Goal: Transaction & Acquisition: Purchase product/service

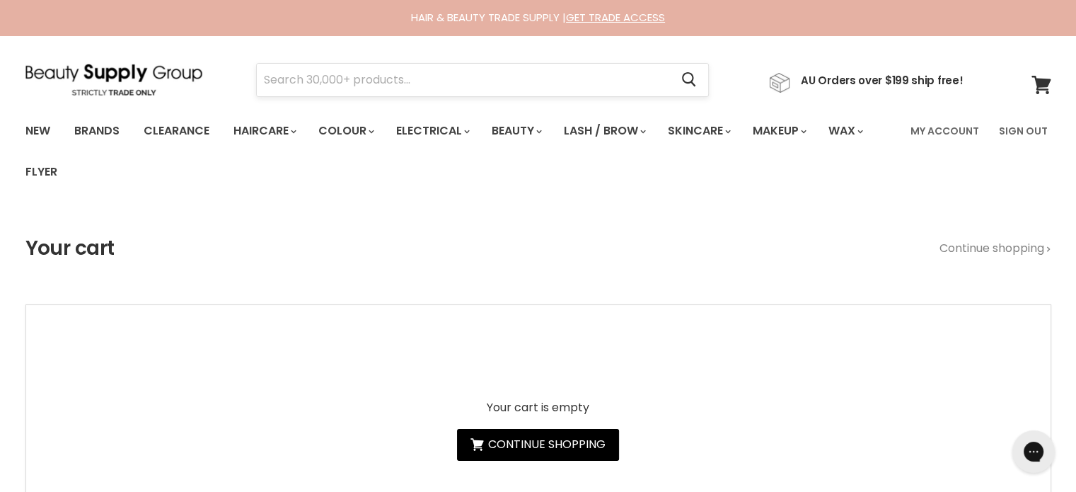
drag, startPoint x: 0, startPoint y: 0, endPoint x: 369, endPoint y: 94, distance: 381.2
click at [369, 94] on input "Search" at bounding box center [464, 80] width 414 height 33
paste input "Jeval Moisture Ever After Hydrating"
type input "Jeval Moisture Ever After Hydrating"
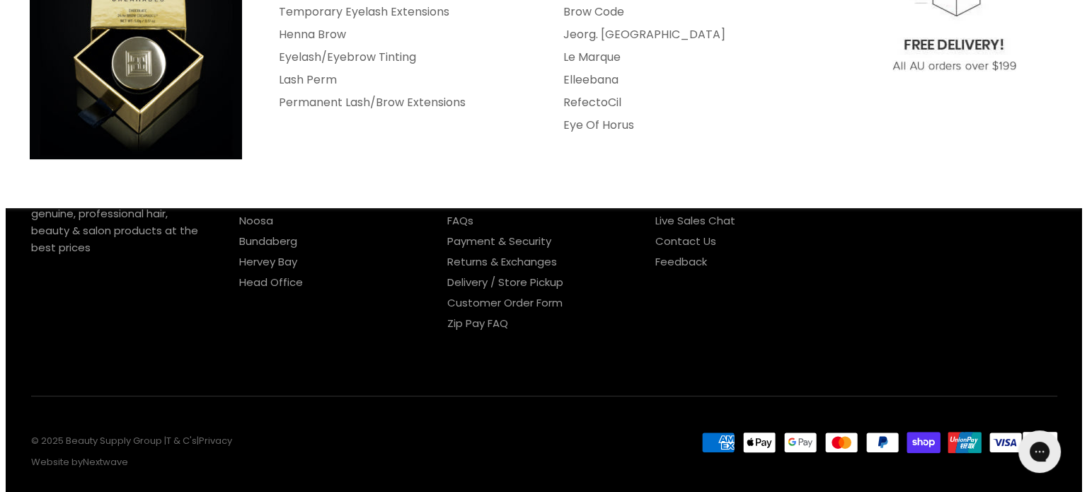
scroll to position [283, 0]
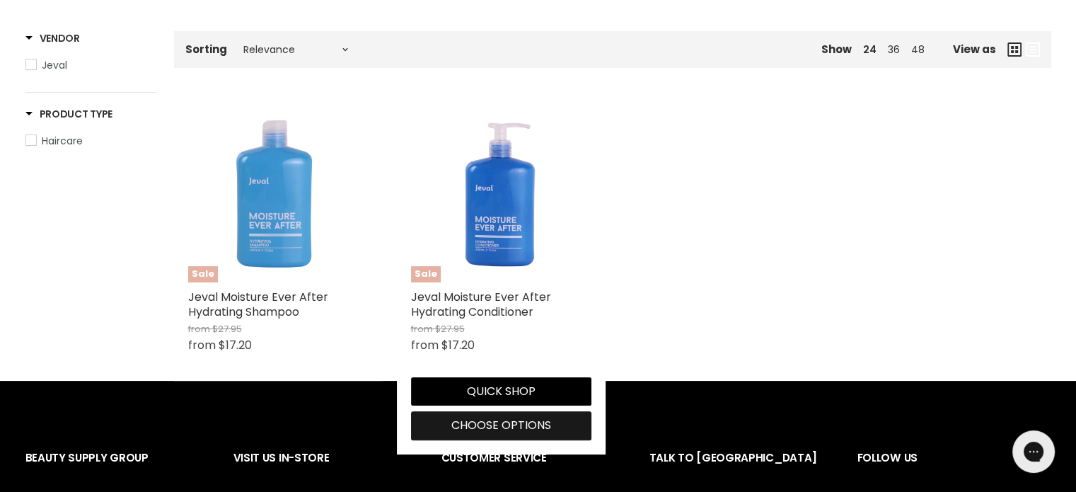
click at [480, 419] on span "Choose options" at bounding box center [501, 425] width 100 height 16
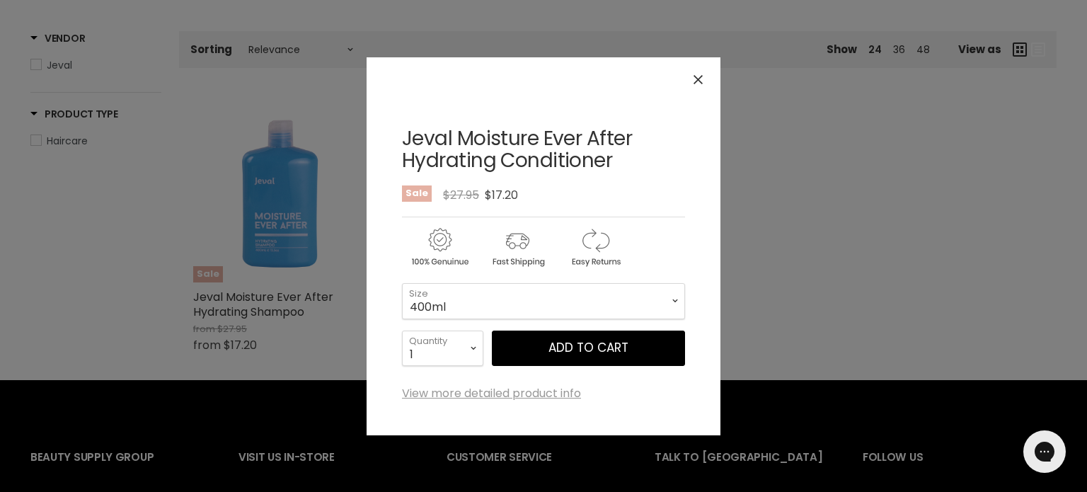
click at [497, 280] on div "400ml - 1 Litre - 400ml 1 Litre Size 1 2 3 4 5 6 7" at bounding box center [543, 319] width 283 height 94
click at [490, 305] on select "400ml 1 Litre" at bounding box center [543, 300] width 283 height 35
click at [402, 283] on select "400ml 1 Litre" at bounding box center [543, 300] width 283 height 35
select select "1 Litre"
click at [705, 83] on button "Close" at bounding box center [698, 79] width 30 height 30
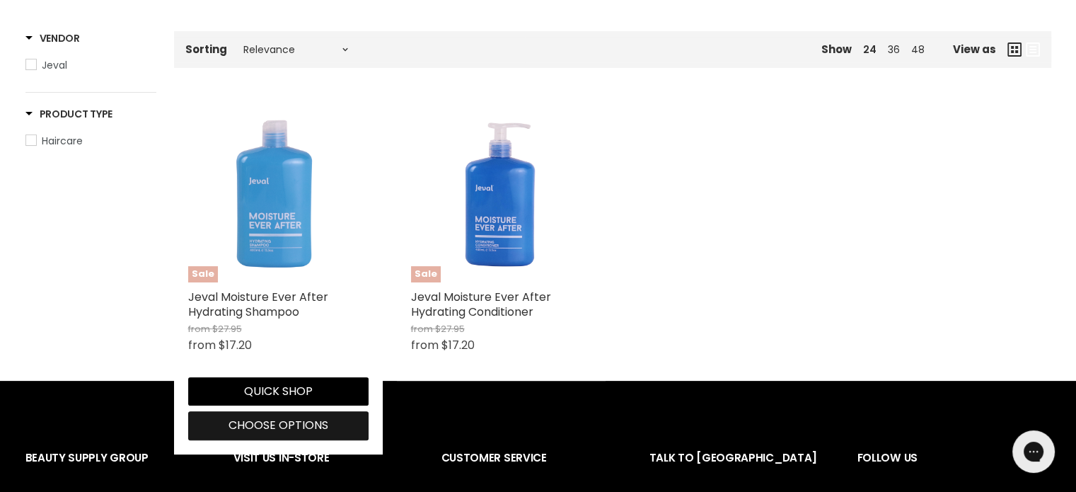
click at [287, 417] on button "Choose options" at bounding box center [278, 425] width 180 height 28
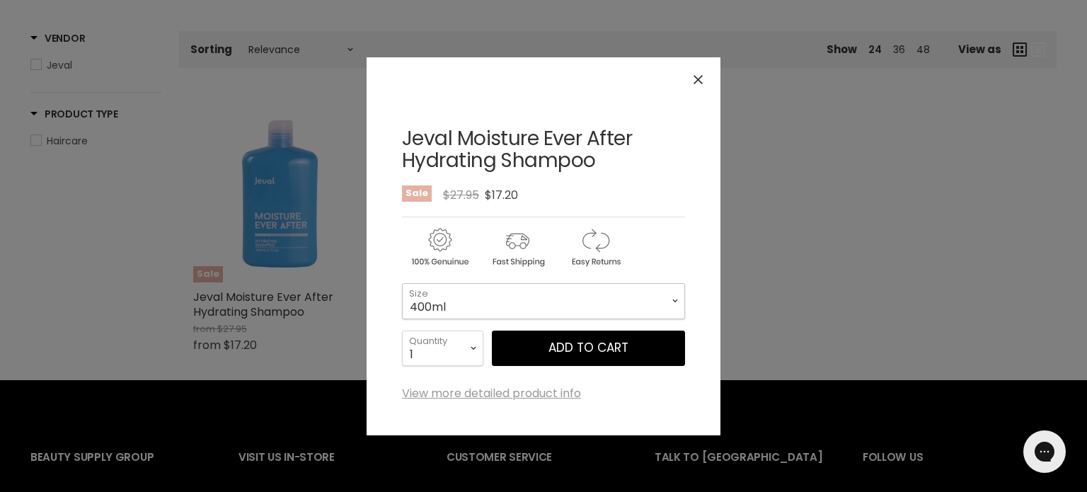
click at [493, 291] on select "400ml 1 Litre" at bounding box center [543, 300] width 283 height 35
click at [402, 283] on select "400ml 1 Litre" at bounding box center [543, 300] width 283 height 35
select select "1 Litre"
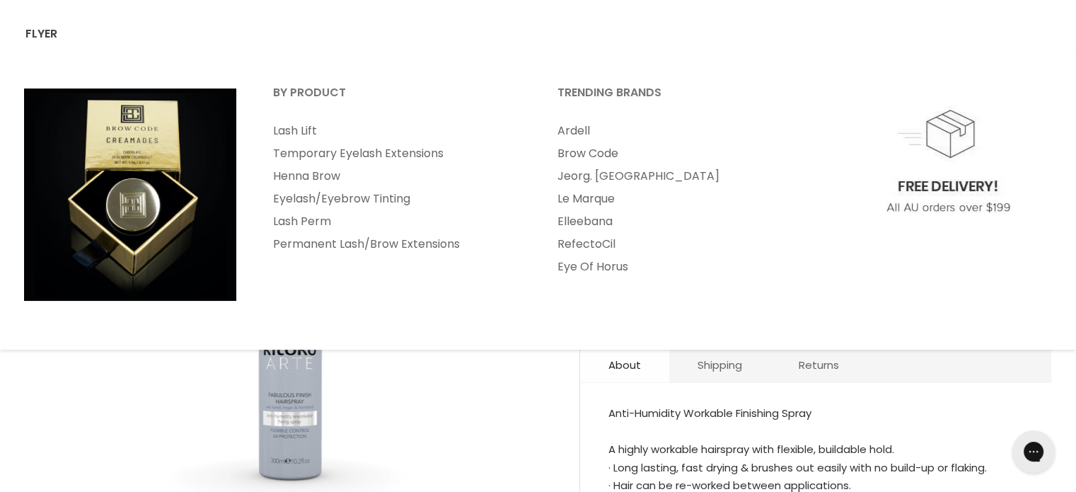
scroll to position [142, 0]
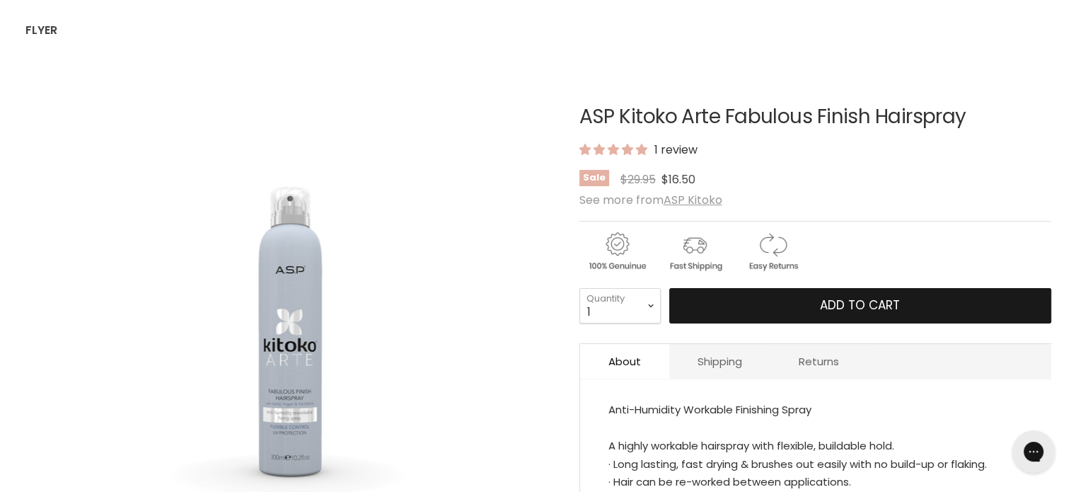
click at [870, 297] on span "Add to cart" at bounding box center [860, 305] width 80 height 17
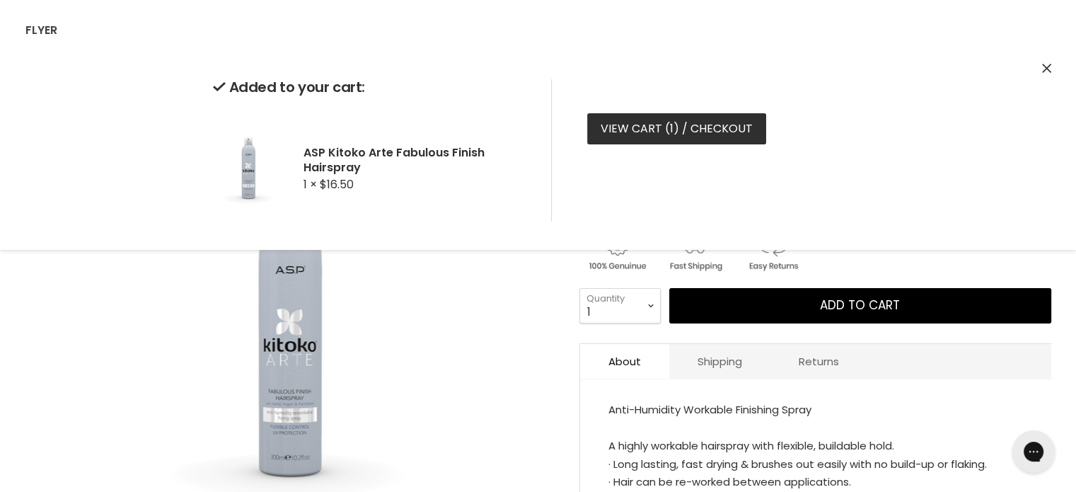
click at [621, 137] on link "View cart ( 1 ) / Checkout" at bounding box center [676, 128] width 179 height 31
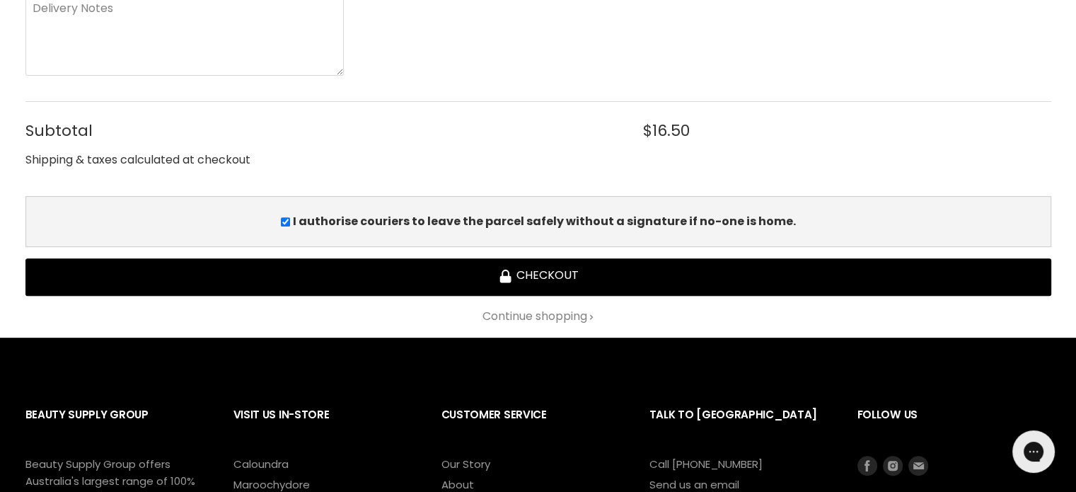
scroll to position [495, 0]
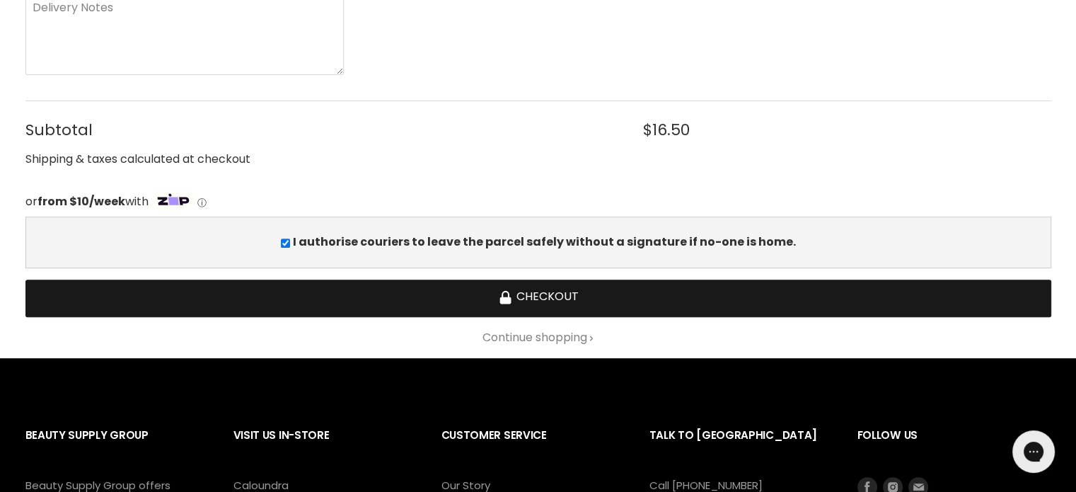
click at [553, 291] on button "Checkout" at bounding box center [538, 299] width 1026 height 38
